Goal: Information Seeking & Learning: Learn about a topic

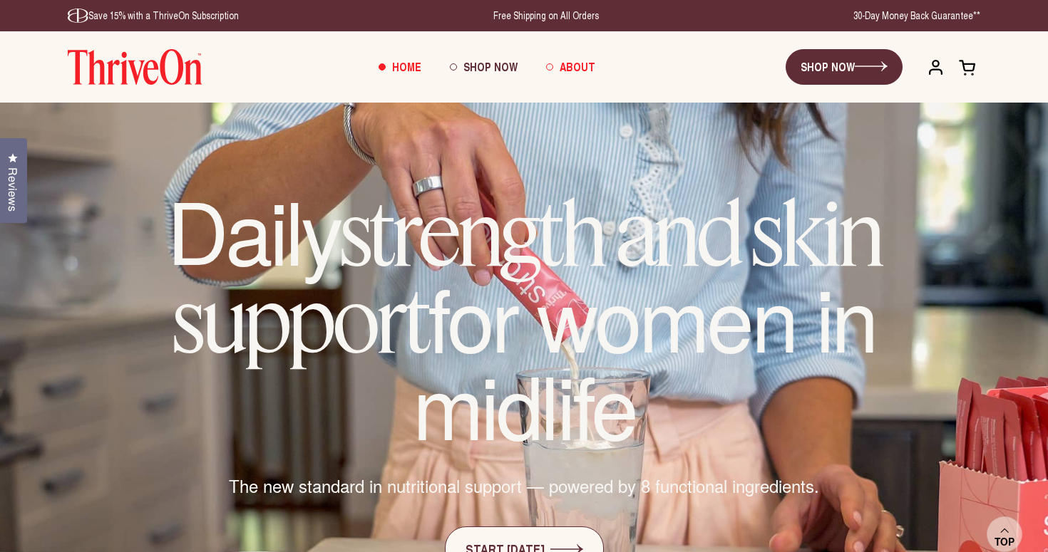
click at [579, 58] on link "About" at bounding box center [571, 67] width 78 height 38
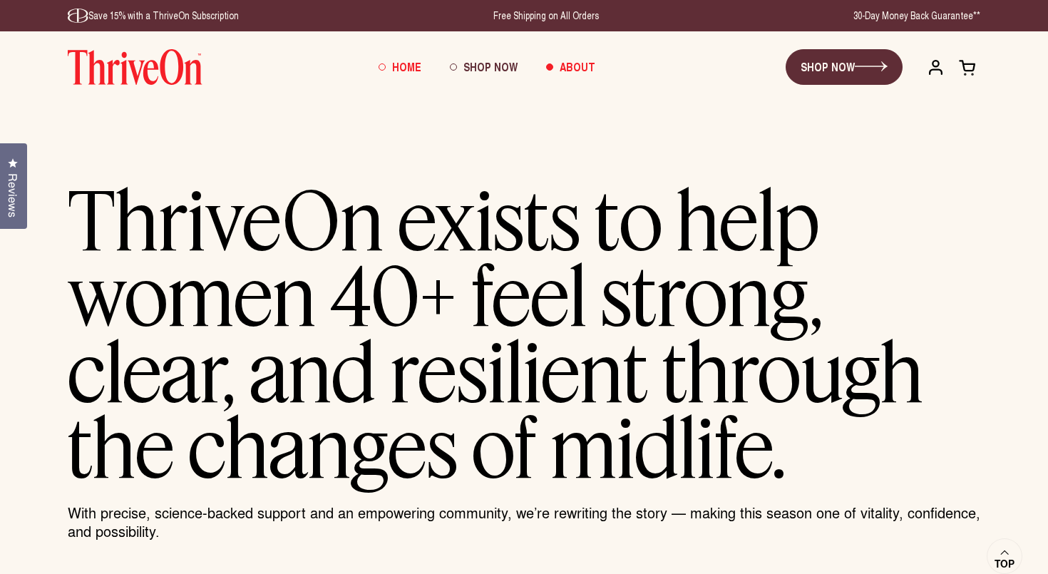
click at [403, 71] on span "Home" at bounding box center [406, 66] width 29 height 16
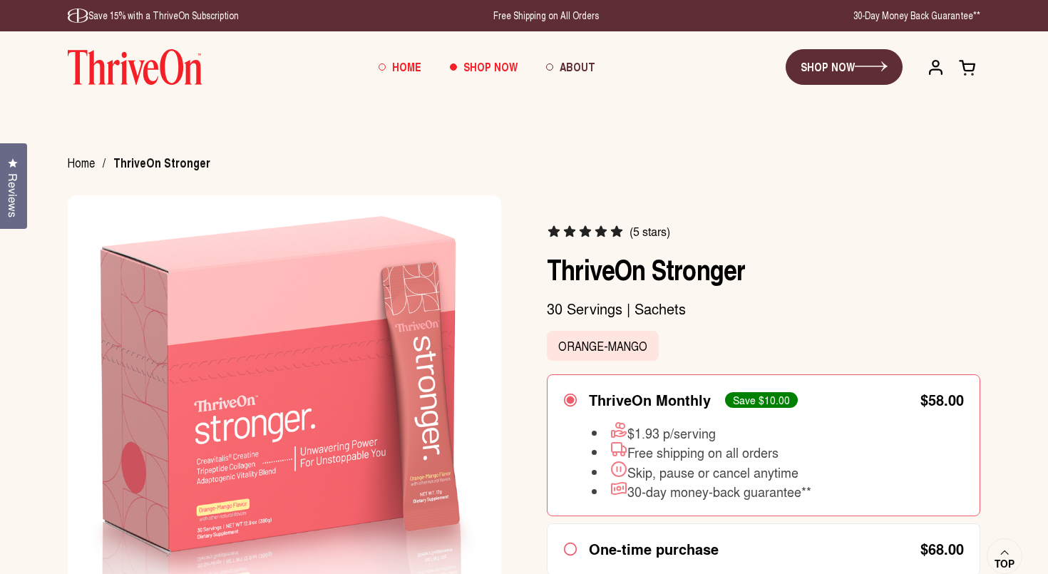
click at [396, 57] on link "Home" at bounding box center [399, 67] width 71 height 38
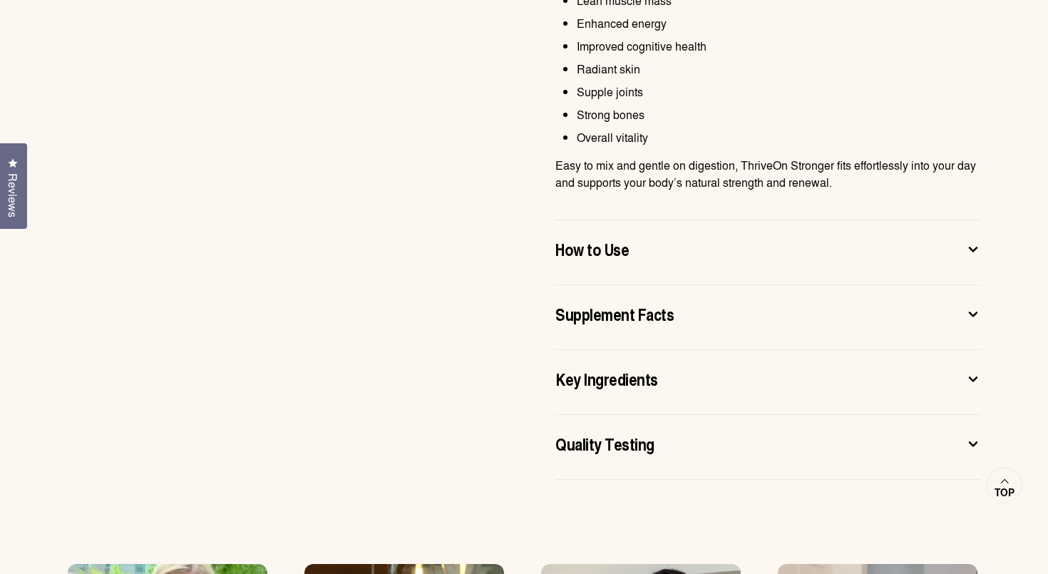
scroll to position [1004, 0]
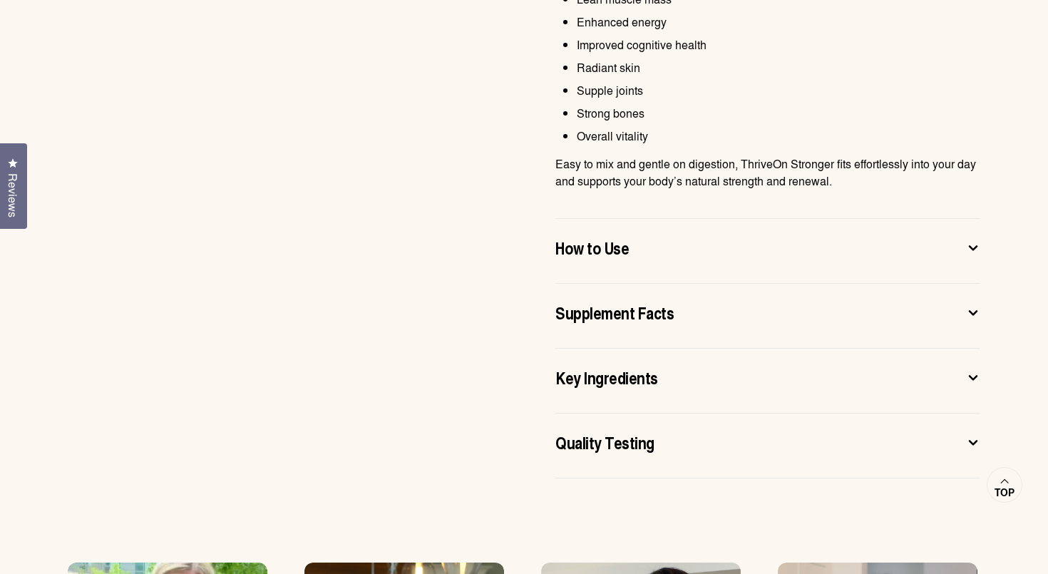
click at [625, 440] on span "Quality Testing" at bounding box center [604, 442] width 99 height 23
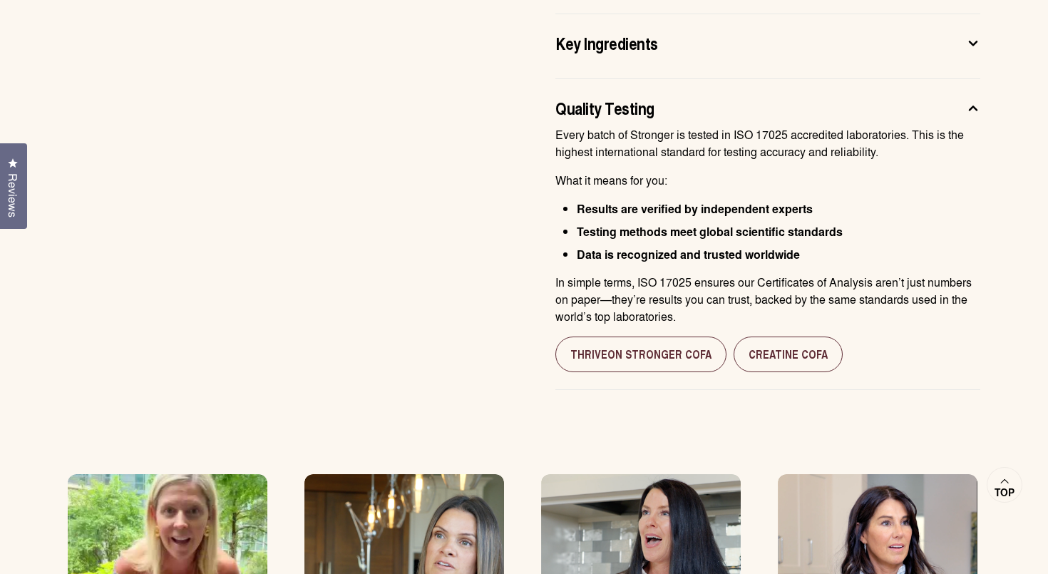
scroll to position [1101, 0]
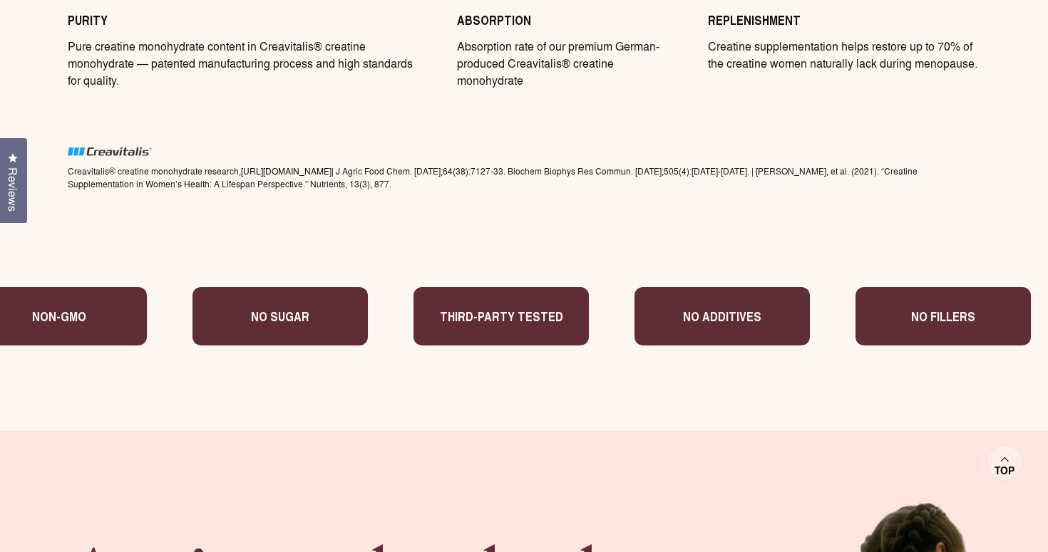
scroll to position [5638, 0]
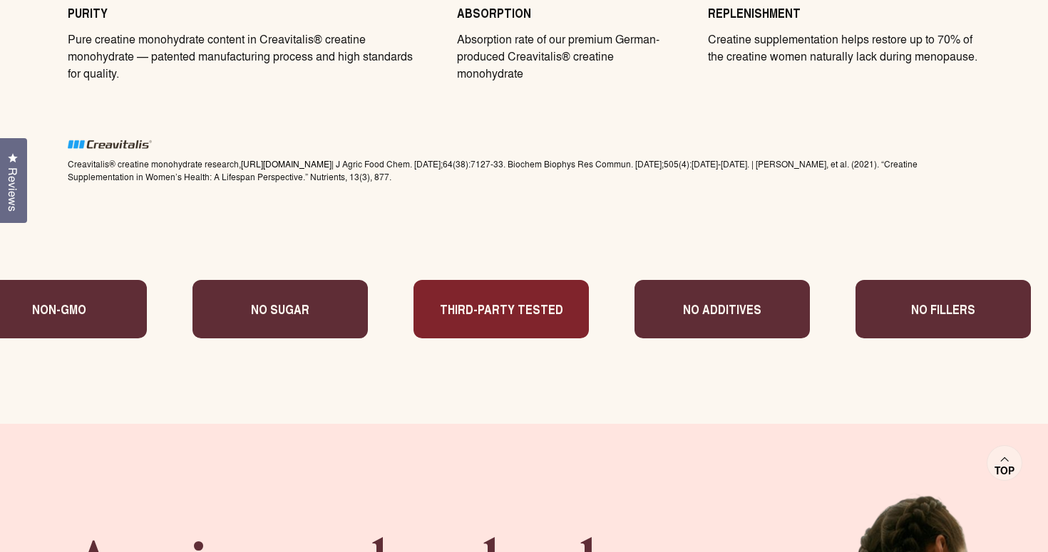
click at [490, 300] on p "Third-Party Tested" at bounding box center [501, 309] width 123 height 19
click at [489, 300] on p "Third-Party Tested" at bounding box center [501, 309] width 123 height 19
click at [489, 300] on p "Third-Party Tested" at bounding box center [472, 309] width 123 height 19
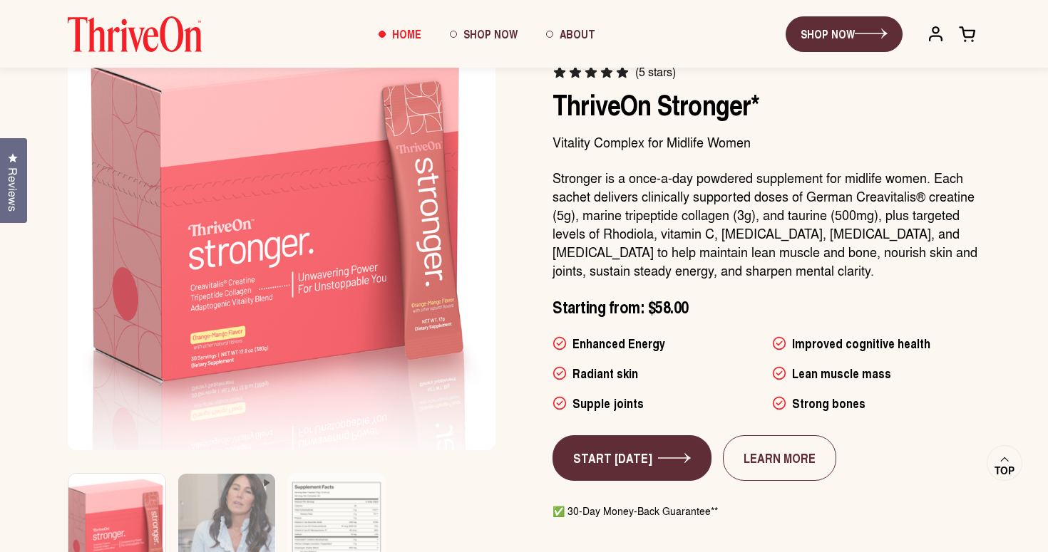
scroll to position [539, 0]
